Goal: Task Accomplishment & Management: Manage account settings

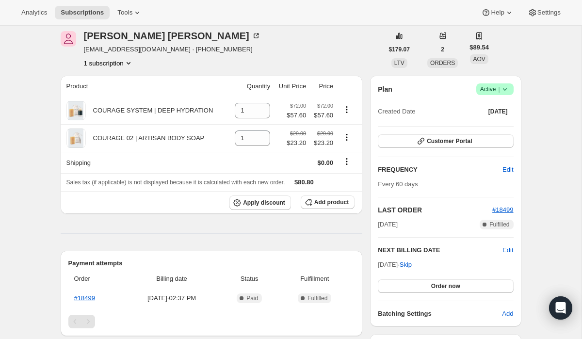
scroll to position [31, 0]
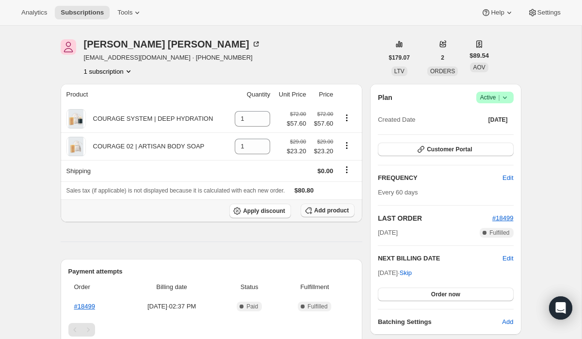
click at [335, 213] on span "Add product" at bounding box center [331, 210] width 34 height 8
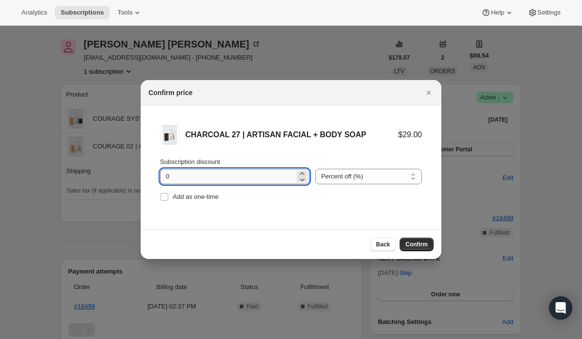
click at [259, 174] on input "0" at bounding box center [227, 177] width 135 height 16
type input "20"
click at [415, 245] on span "Confirm" at bounding box center [416, 244] width 22 height 8
